Goal: Entertainment & Leisure: Consume media (video, audio)

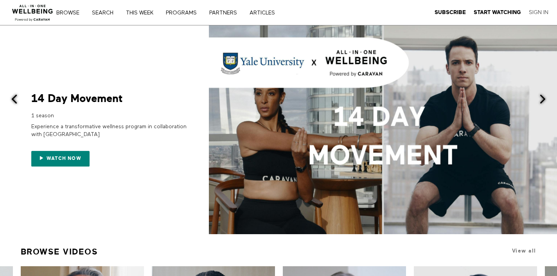
click at [540, 10] on link "Sign In" at bounding box center [539, 12] width 20 height 7
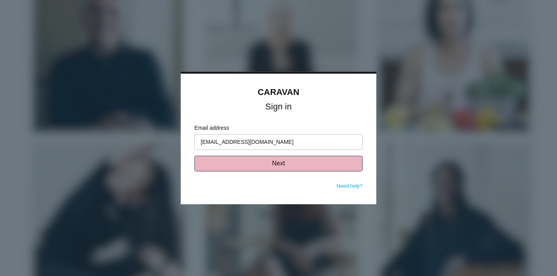
type input "[EMAIL_ADDRESS][DOMAIN_NAME]"
click at [314, 167] on button "Next" at bounding box center [278, 164] width 168 height 16
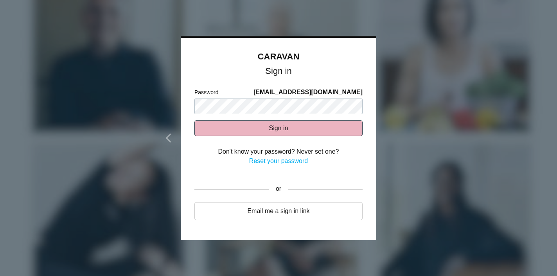
click at [288, 131] on button "Sign in" at bounding box center [278, 129] width 168 height 16
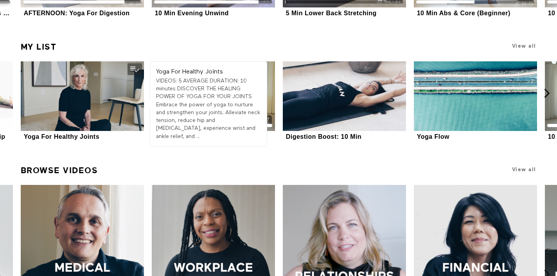
scroll to position [330, 0]
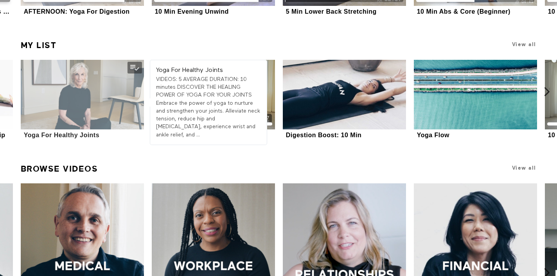
click at [79, 104] on div at bounding box center [82, 94] width 123 height 69
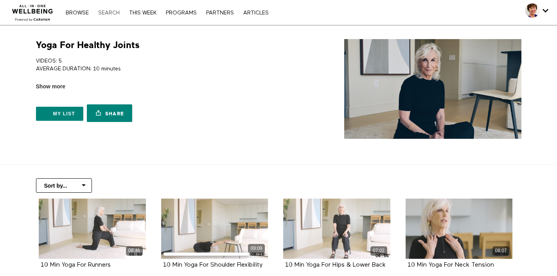
click at [112, 11] on link "Search" at bounding box center [108, 12] width 29 height 5
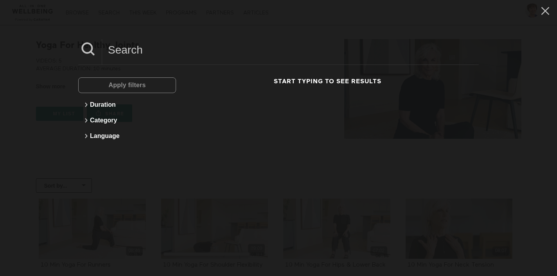
click at [113, 84] on div "Apply filters" at bounding box center [127, 85] width 98 height 16
click at [121, 53] on input at bounding box center [290, 50] width 377 height 22
type input "gentle yoga"
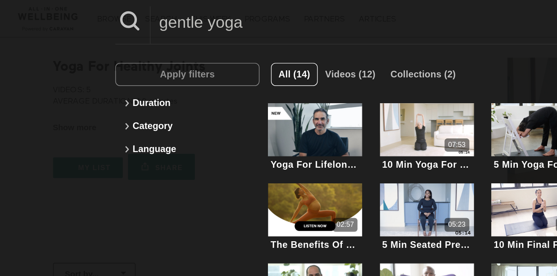
scroll to position [52, 0]
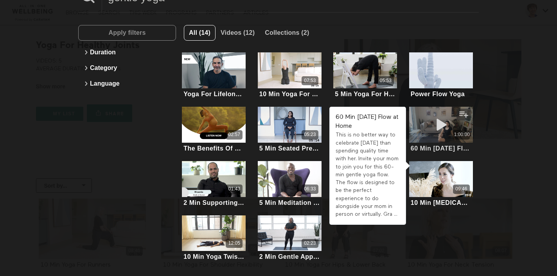
click at [426, 125] on div "1:00:00" at bounding box center [441, 125] width 64 height 36
